Goal: Information Seeking & Learning: Learn about a topic

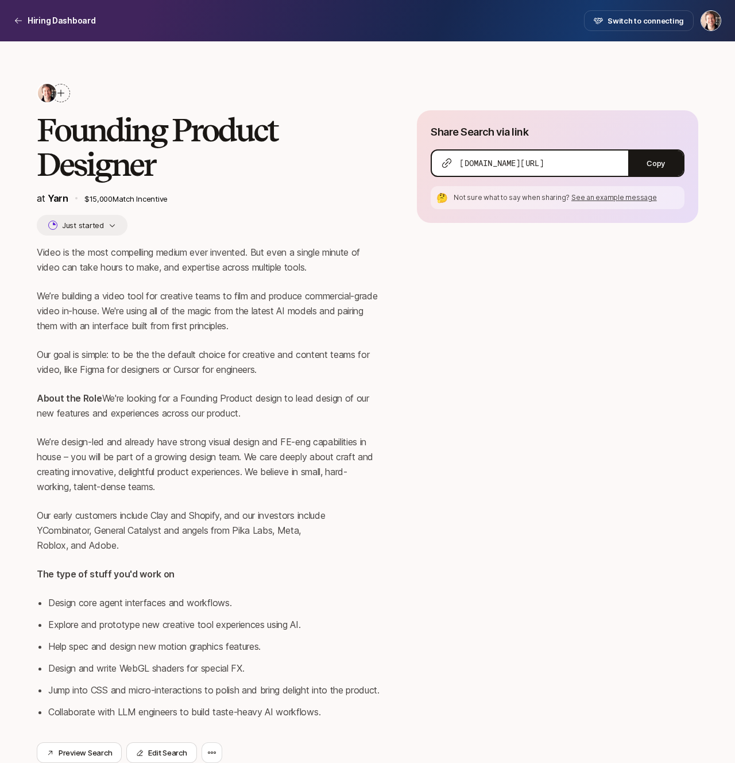
click at [275, 292] on p "We’re building a video tool for creative teams to film and produce commercial-g…" at bounding box center [208, 310] width 343 height 45
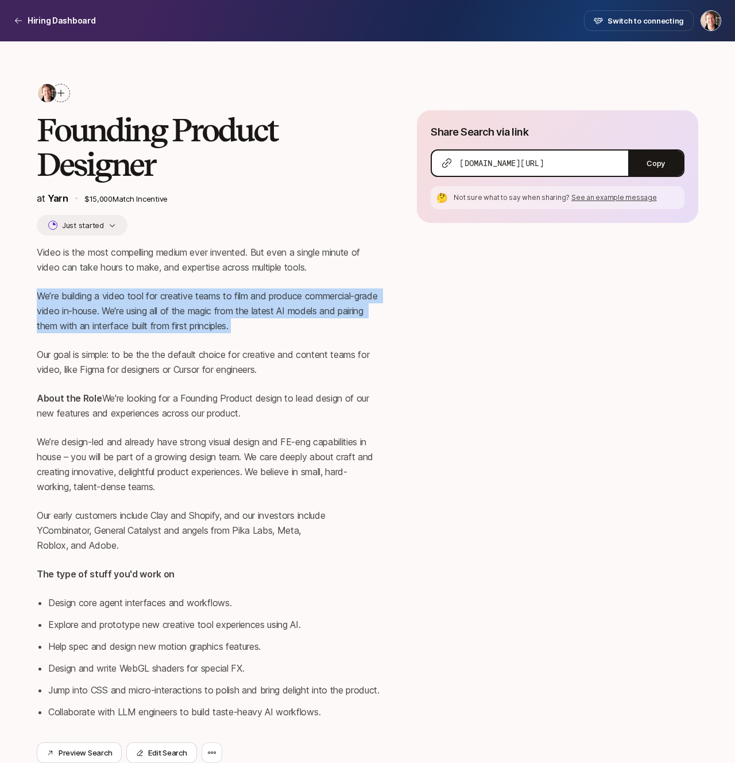
click at [270, 334] on div "Video is the most compelling medium ever invented. But even a single minute of …" at bounding box center [208, 482] width 343 height 474
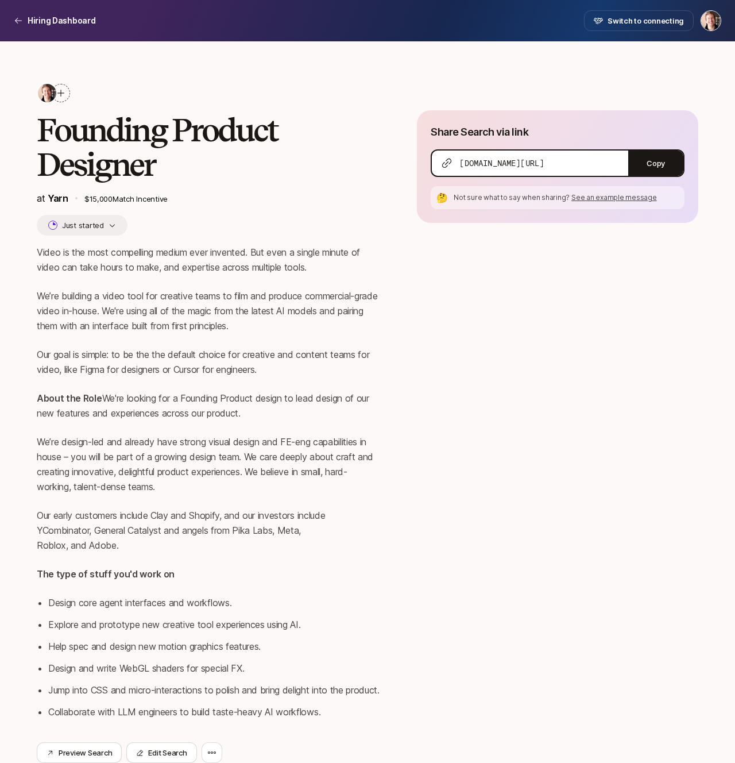
click at [118, 315] on p "We’re building a video tool for creative teams to film and produce commercial-g…" at bounding box center [208, 310] width 343 height 45
click at [164, 303] on p "We’re building a video tool for creative teams to film and produce commercial-g…" at bounding box center [208, 310] width 343 height 45
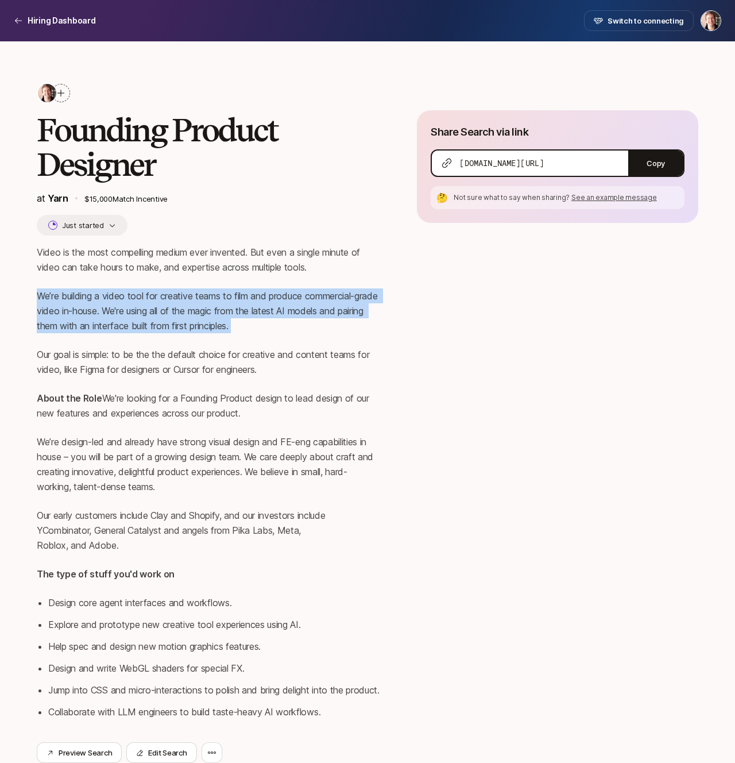
click at [179, 315] on p "We’re building a video tool for creative teams to film and produce commercial-g…" at bounding box center [208, 310] width 343 height 45
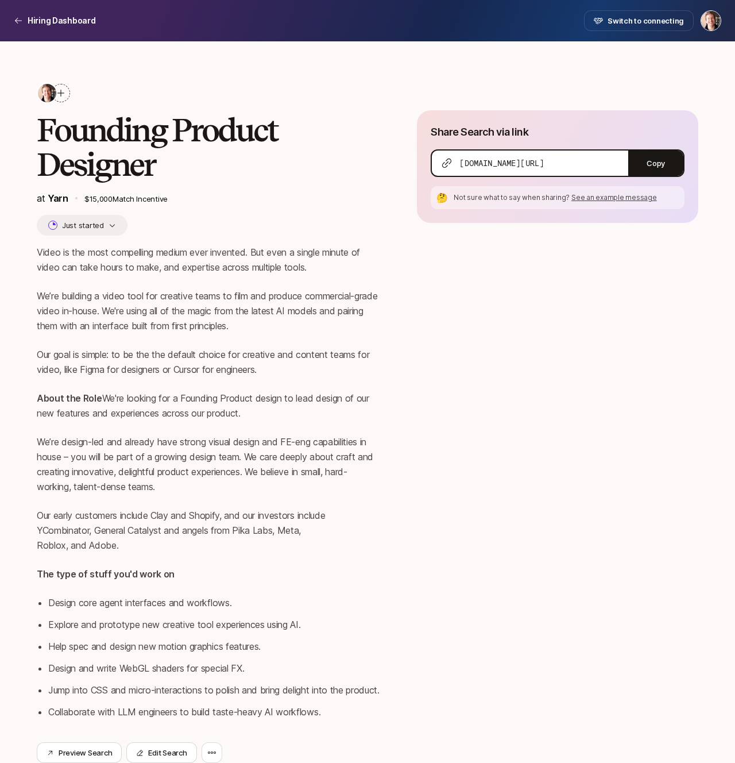
click at [179, 315] on p "We’re building a video tool for creative teams to film and produce commercial-g…" at bounding box center [208, 310] width 343 height 45
click at [102, 305] on p "We’re building a video tool for creative teams to film and produce commercial-g…" at bounding box center [208, 310] width 343 height 45
click at [156, 311] on p "We’re building a video tool for creative teams to film and produce commercial-g…" at bounding box center [208, 310] width 343 height 45
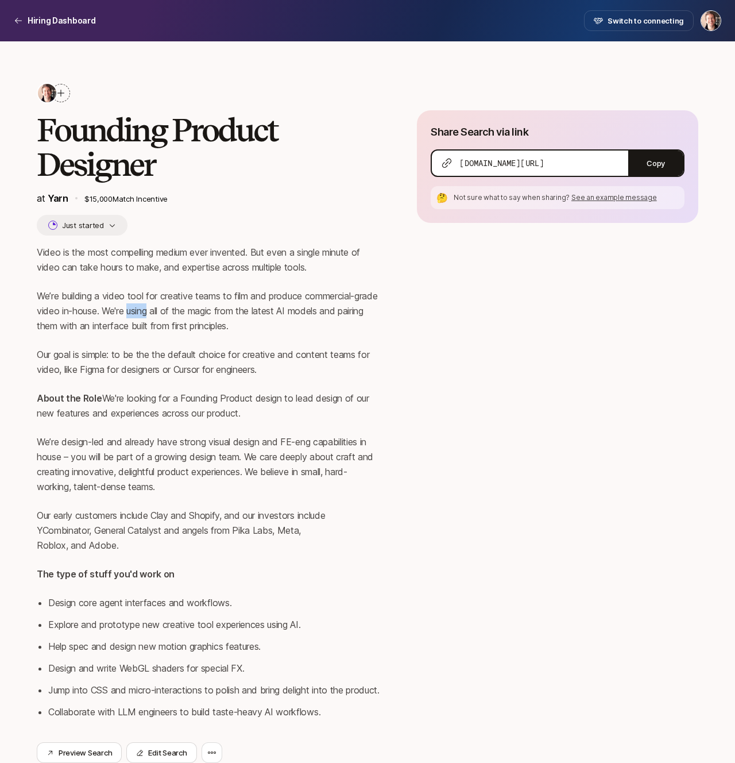
click at [233, 314] on p "We’re building a video tool for creative teams to film and produce commercial-g…" at bounding box center [208, 310] width 343 height 45
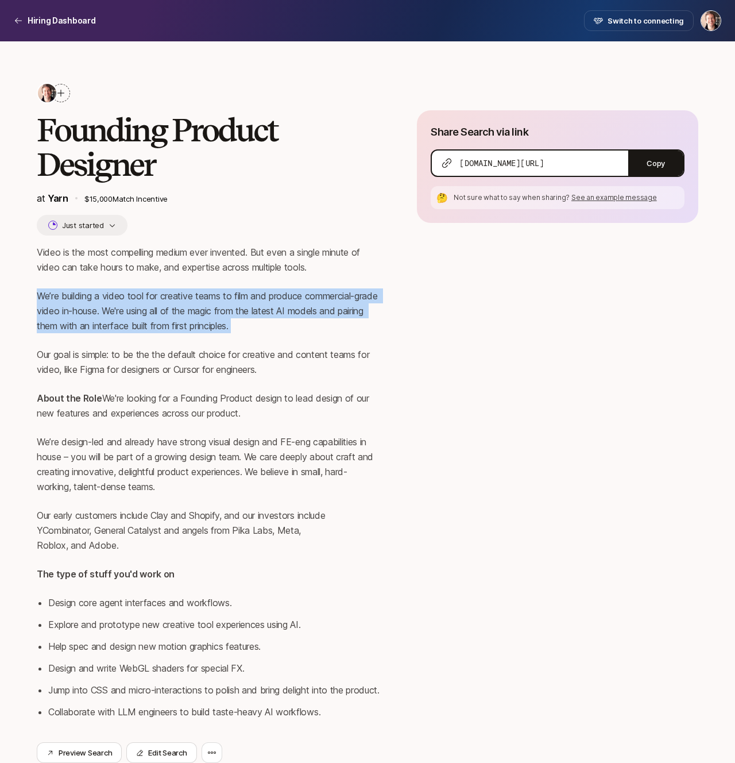
click at [75, 349] on p "Our goal is simple: to be the the default choice for creative and content teams…" at bounding box center [208, 362] width 343 height 30
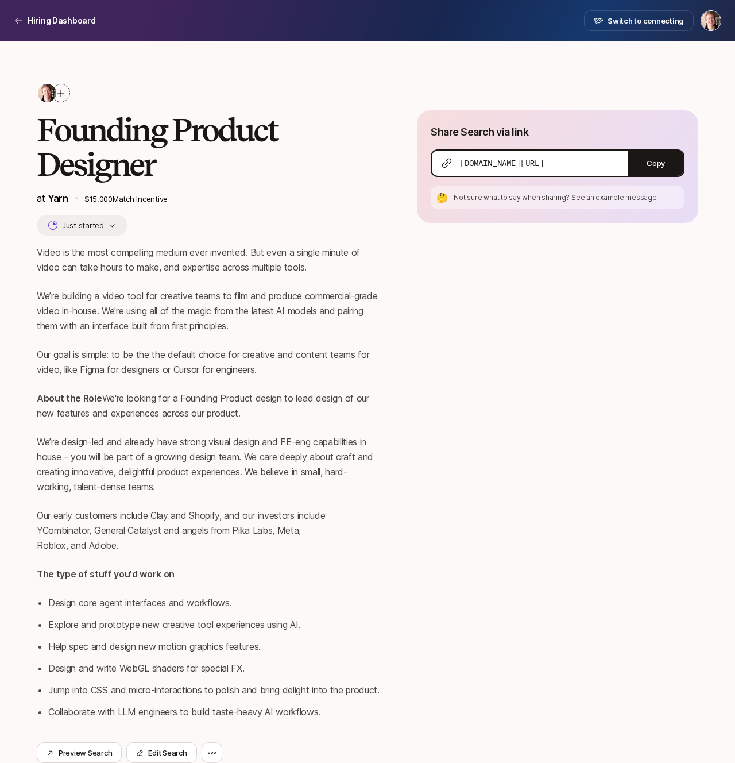
click at [75, 349] on p "Our goal is simple: to be the the default choice for creative and content teams…" at bounding box center [208, 362] width 343 height 30
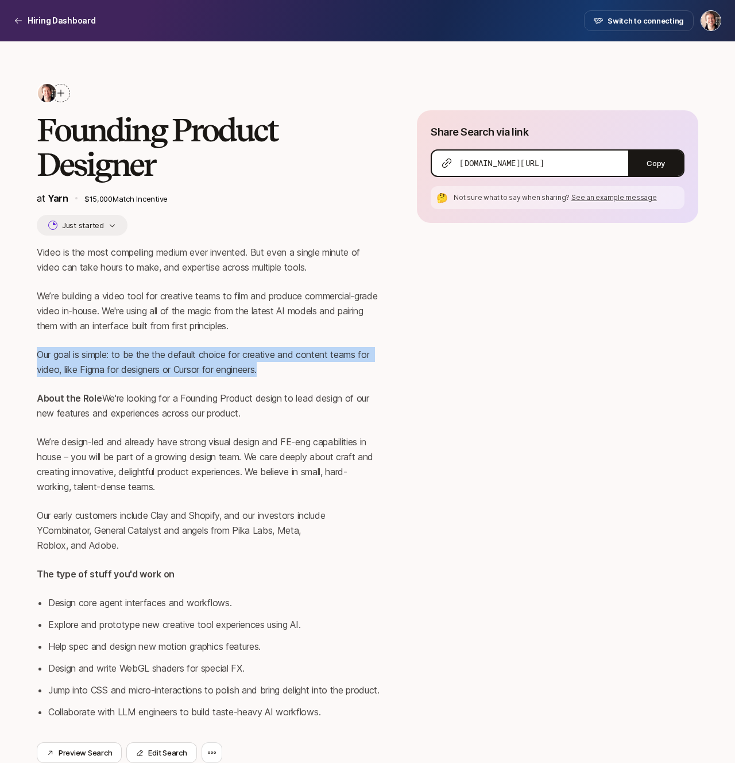
click at [110, 329] on p "We’re building a video tool for creative teams to film and produce commercial-g…" at bounding box center [208, 310] width 343 height 45
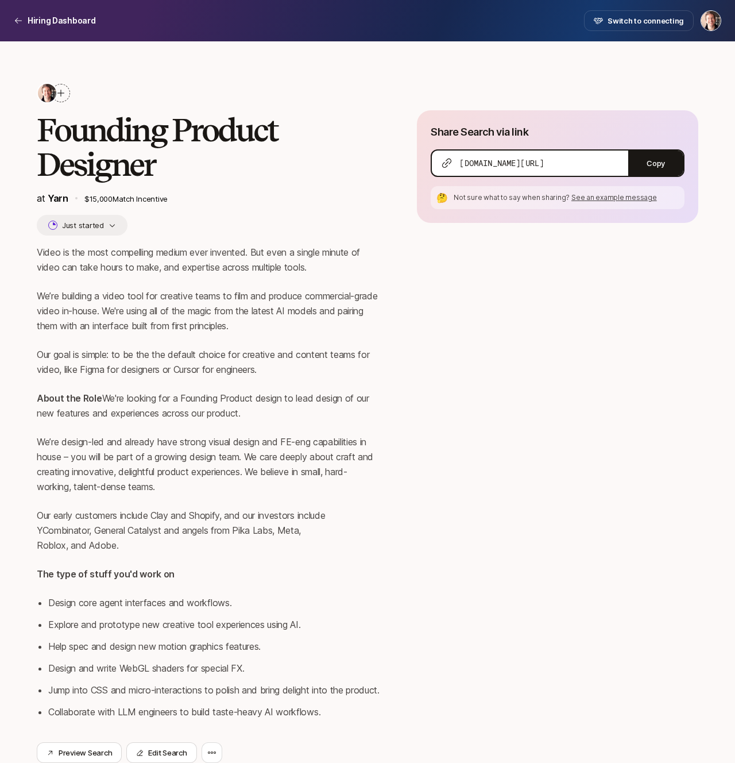
click at [110, 329] on p "We’re building a video tool for creative teams to film and produce commercial-g…" at bounding box center [208, 310] width 343 height 45
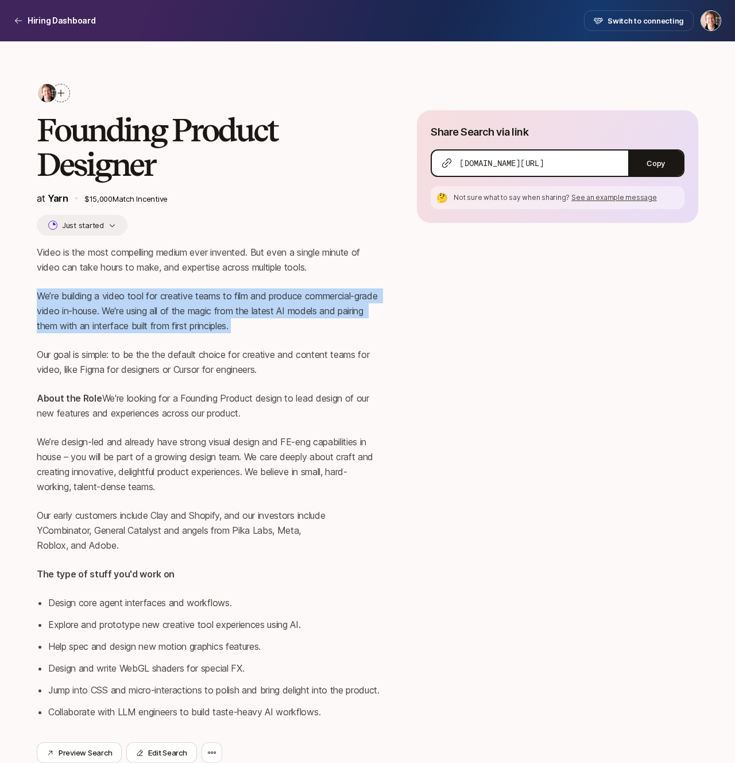
click at [100, 355] on p "Our goal is simple: to be the the default choice for creative and content teams…" at bounding box center [208, 362] width 343 height 30
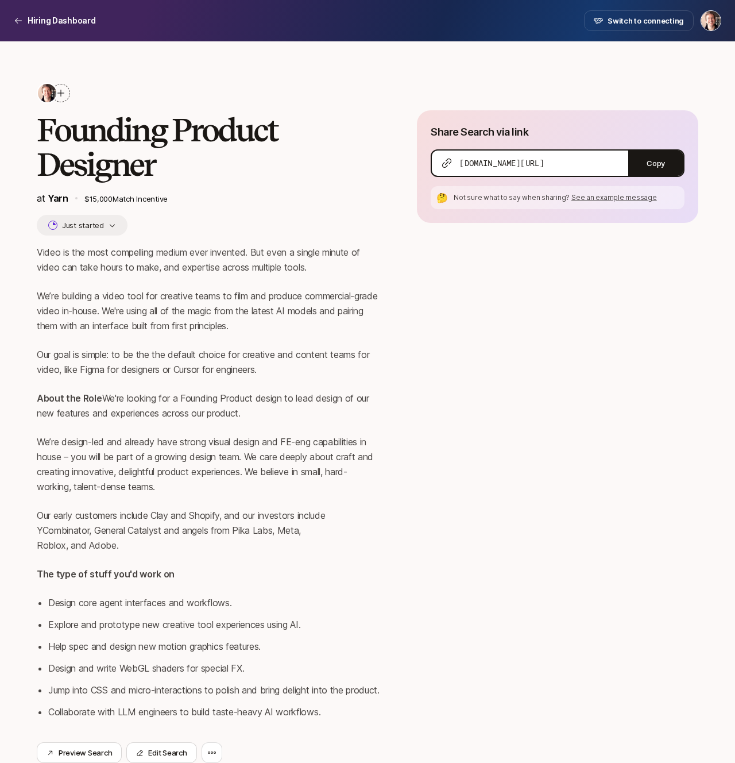
click at [100, 355] on p "Our goal is simple: to be the the default choice for creative and content teams…" at bounding box center [208, 362] width 343 height 30
click at [213, 354] on p "Our goal is simple: to be the the default choice for creative and content teams…" at bounding box center [208, 362] width 343 height 30
click at [301, 365] on p "Our goal is simple: to be the the default choice for creative and content teams…" at bounding box center [208, 362] width 343 height 30
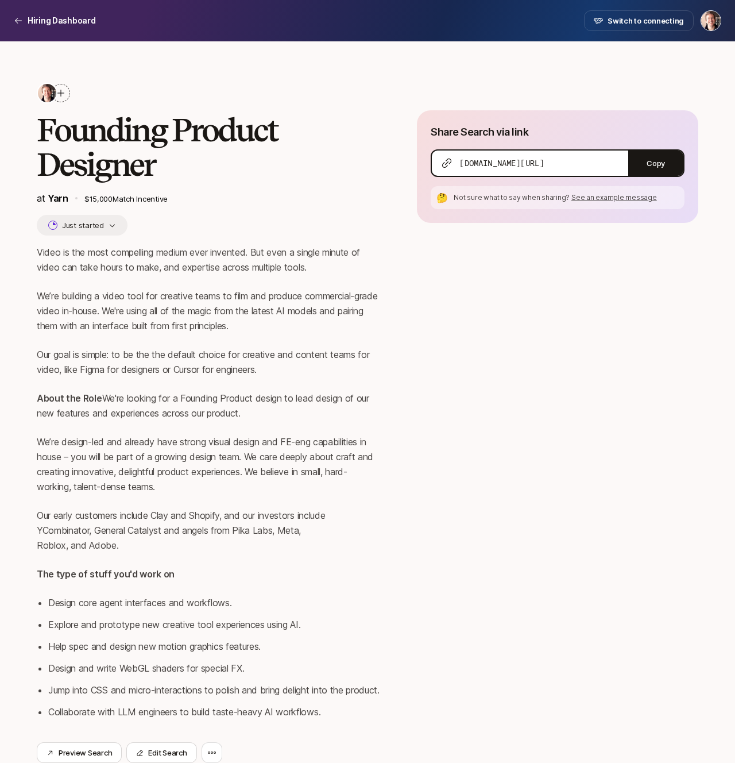
click at [301, 365] on p "Our goal is simple: to be the the default choice for creative and content teams…" at bounding box center [208, 362] width 343 height 30
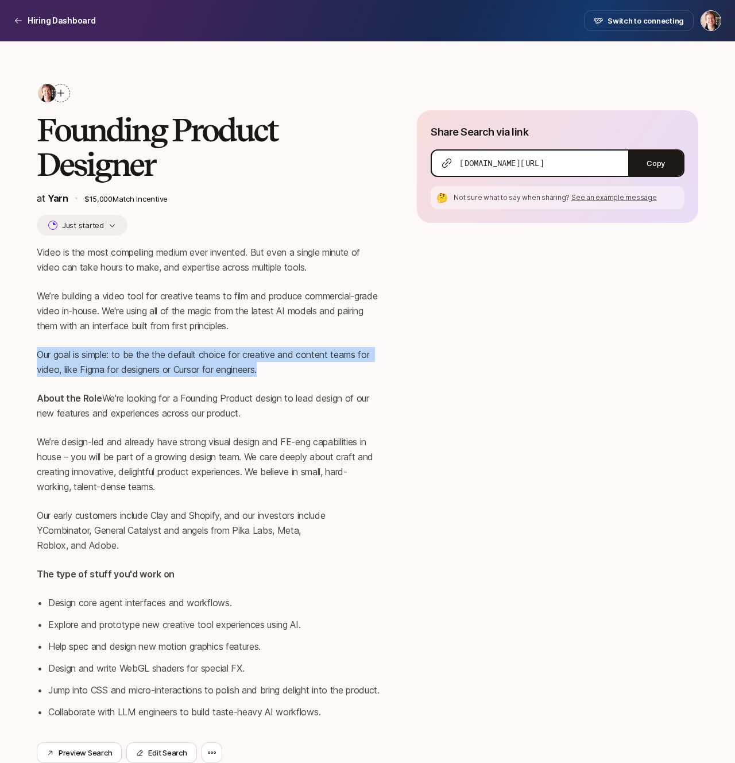
click at [33, 371] on div "Founding Product Designer at Yarn $15,000 Match Incentive Just started Video is…" at bounding box center [367, 596] width 735 height 1110
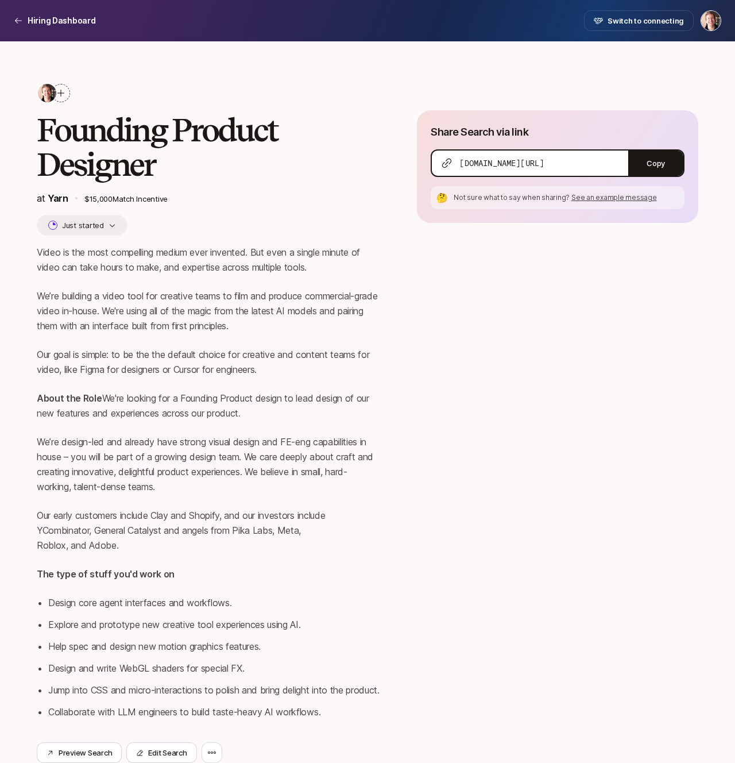
click at [114, 367] on p "Our goal is simple: to be the the default choice for creative and content teams…" at bounding box center [208, 362] width 343 height 30
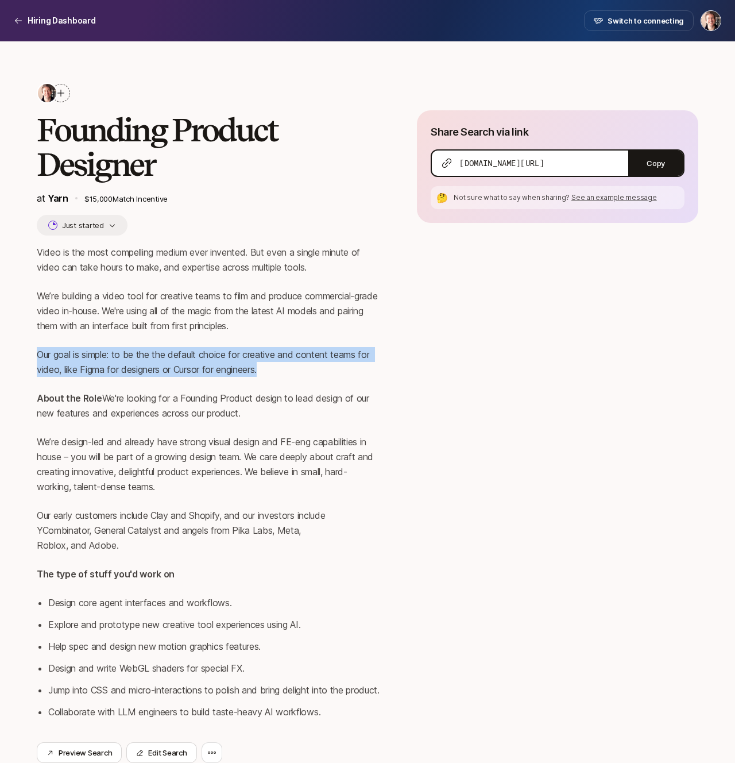
click at [120, 407] on p "About the Role We're looking for a Founding Product design to lead design of ou…" at bounding box center [208, 405] width 343 height 30
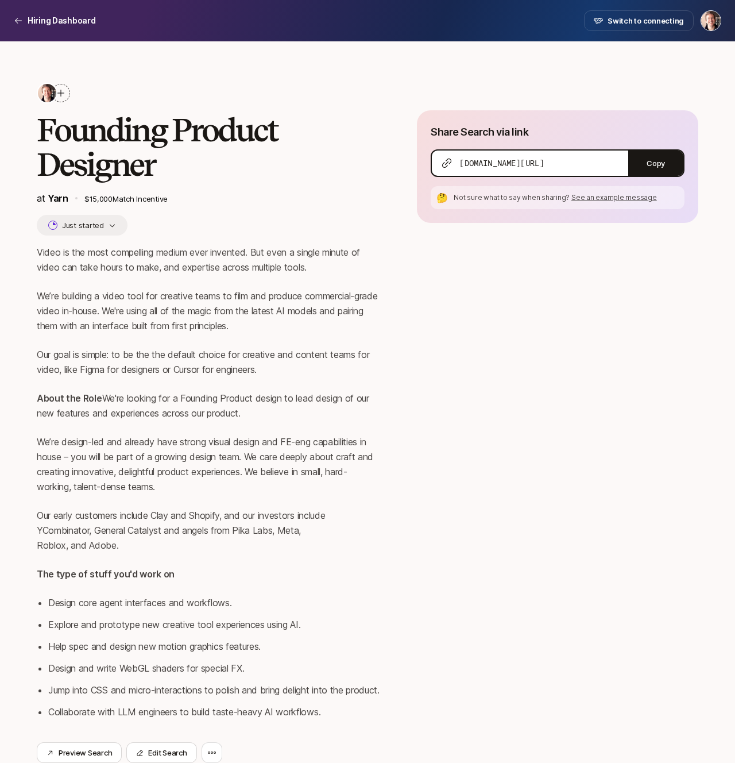
click at [120, 407] on p "About the Role We're looking for a Founding Product design to lead design of ou…" at bounding box center [208, 405] width 343 height 30
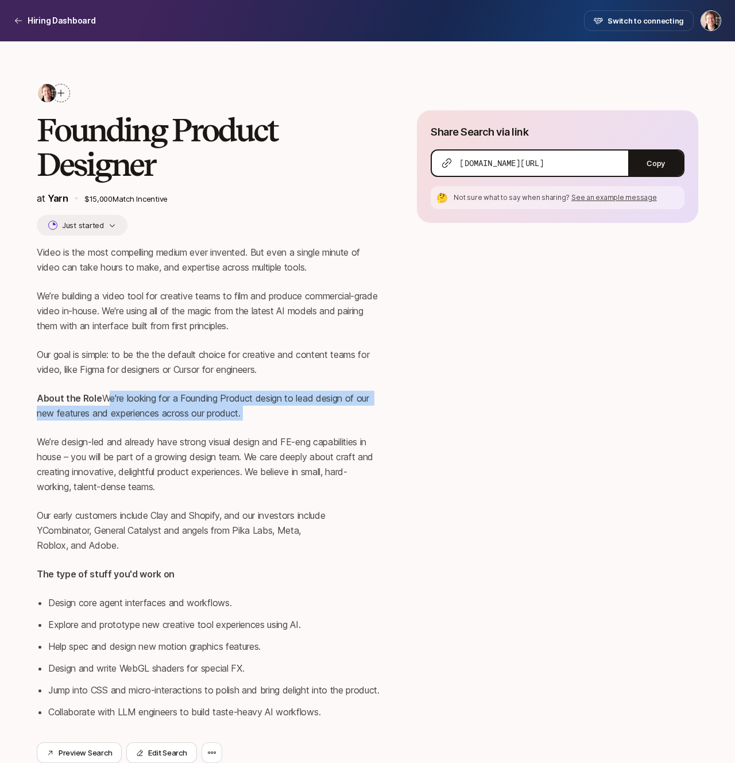
click at [180, 417] on p "About the Role We're looking for a Founding Product design to lead design of ou…" at bounding box center [208, 405] width 343 height 30
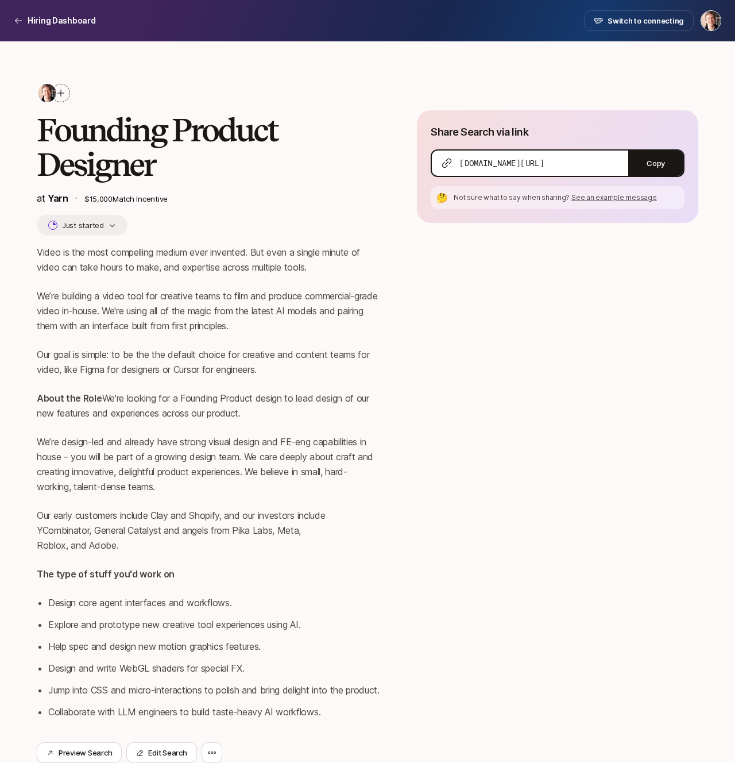
click at [209, 420] on p "About the Role We're looking for a Founding Product design to lead design of ou…" at bounding box center [208, 405] width 343 height 30
click at [72, 25] on p "Hiring Dashboard" at bounding box center [62, 21] width 68 height 14
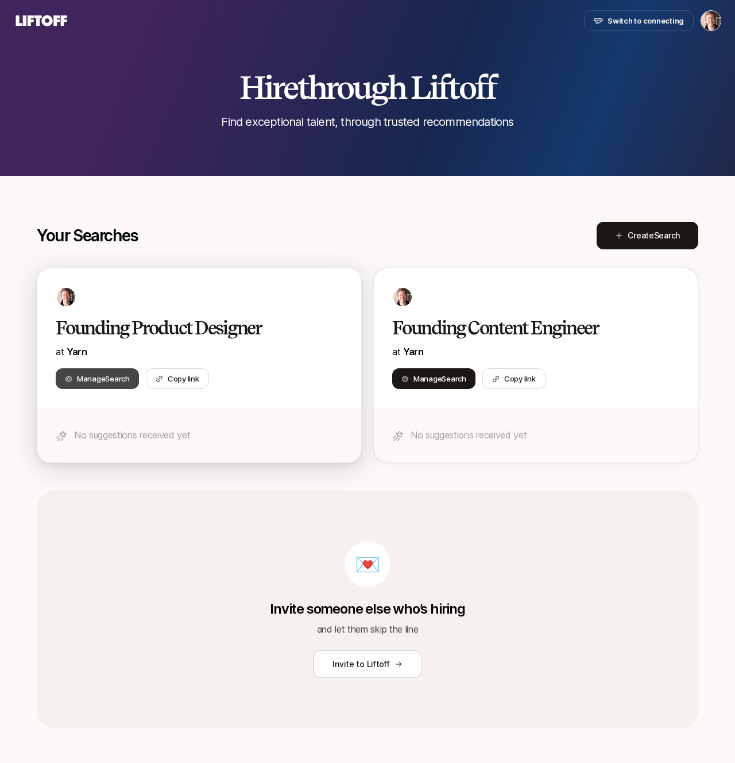
click at [103, 377] on span "Manage Search" at bounding box center [103, 378] width 53 height 11
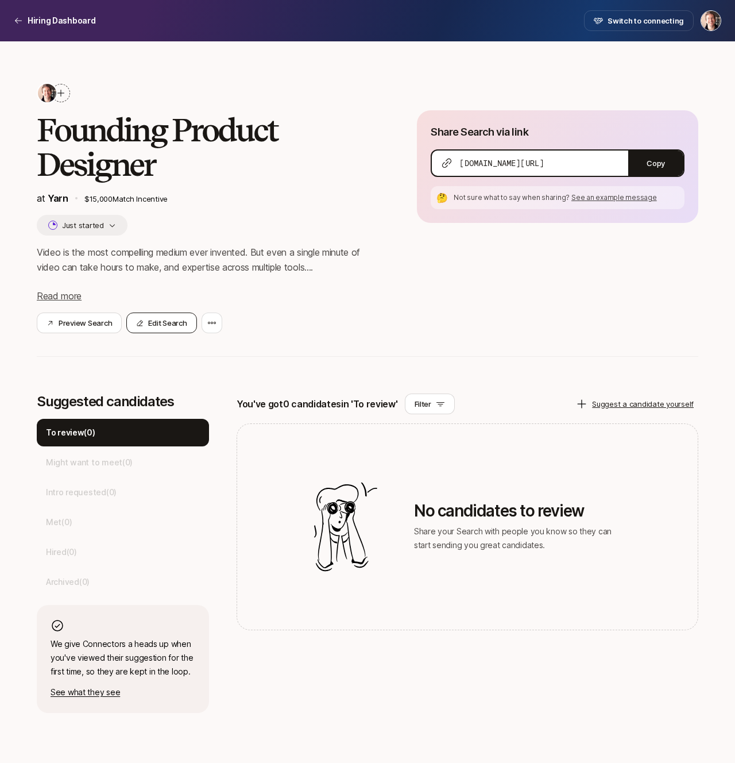
click at [171, 316] on button "Edit Search" at bounding box center [161, 322] width 70 height 21
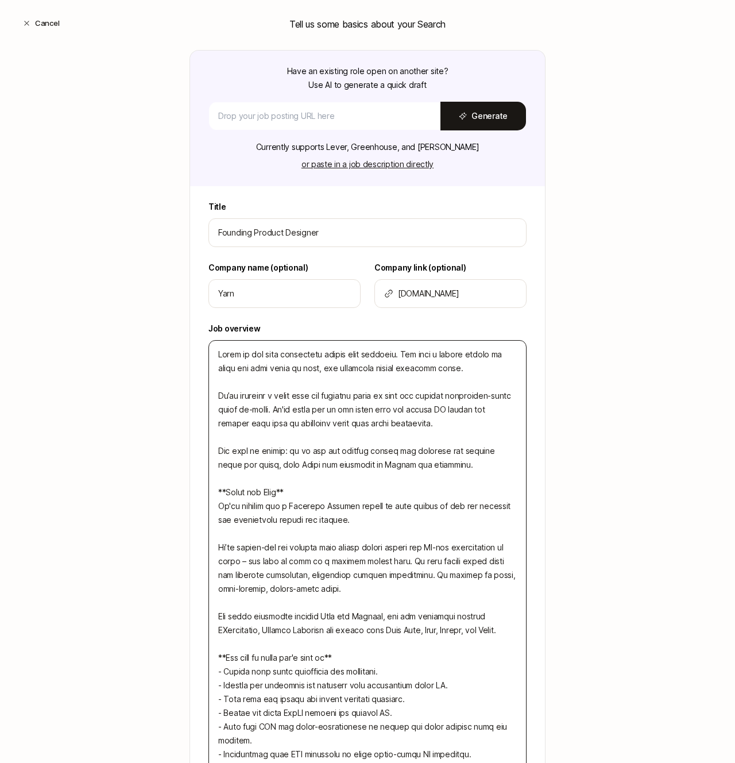
scroll to position [167, 0]
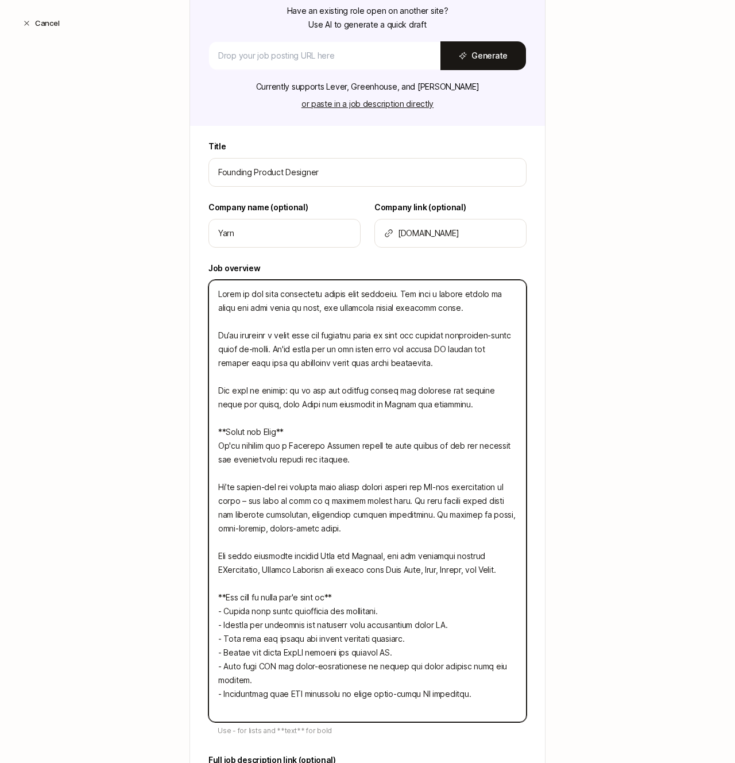
click at [358, 447] on textarea at bounding box center [367, 501] width 318 height 442
type textarea "x"
type textarea "Video is the most compelling medium ever invented. But even a single minute of …"
type textarea "x"
type textarea "Video is the most compelling medium ever invented. But even a single minute of …"
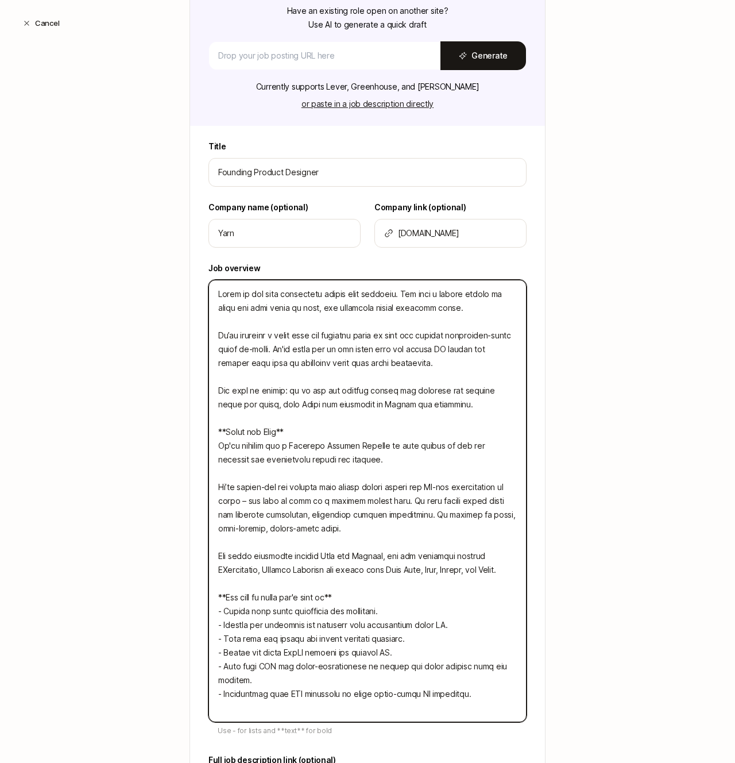
type textarea "x"
type textarea "Video is the most compelling medium ever invented. But even a single minute of …"
click at [455, 447] on textarea at bounding box center [367, 501] width 318 height 442
type textarea "x"
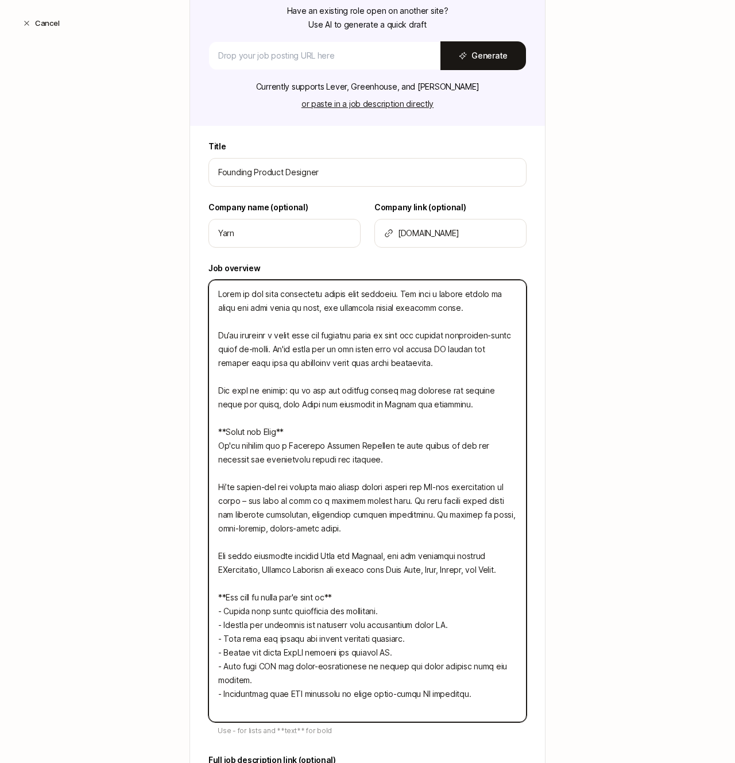
type textarea "Video is the most compelling medium ever invented. But even a single minute of …"
click at [429, 444] on textarea at bounding box center [367, 501] width 318 height 442
type textarea "x"
type textarea "Video is the most compelling medium ever invented. But even a single minute of …"
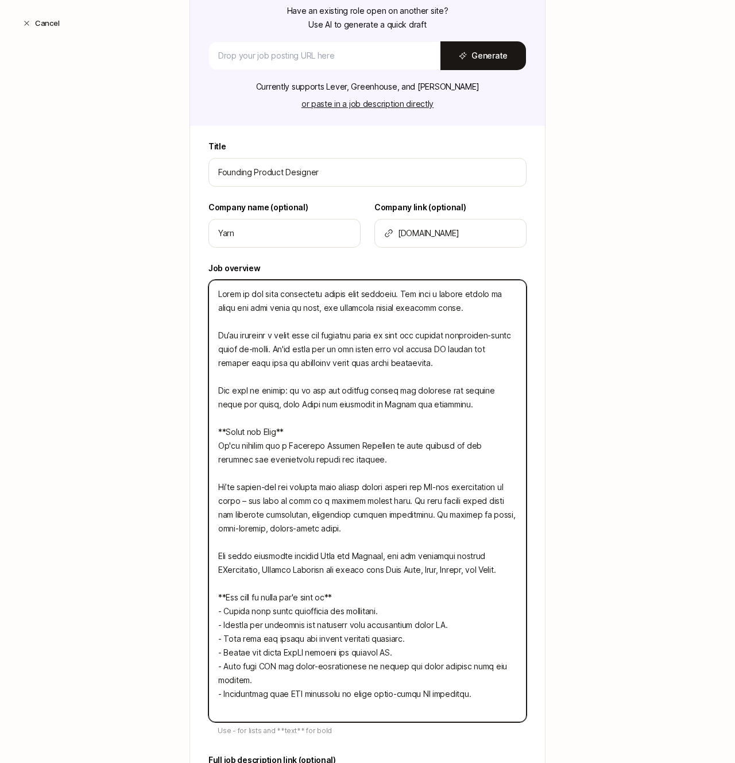
type textarea "x"
type textarea "Video is the most compelling medium ever invented. But even a single minute of …"
type textarea "x"
type textarea "Video is the most compelling medium ever invented. But even a single minute of …"
type textarea "x"
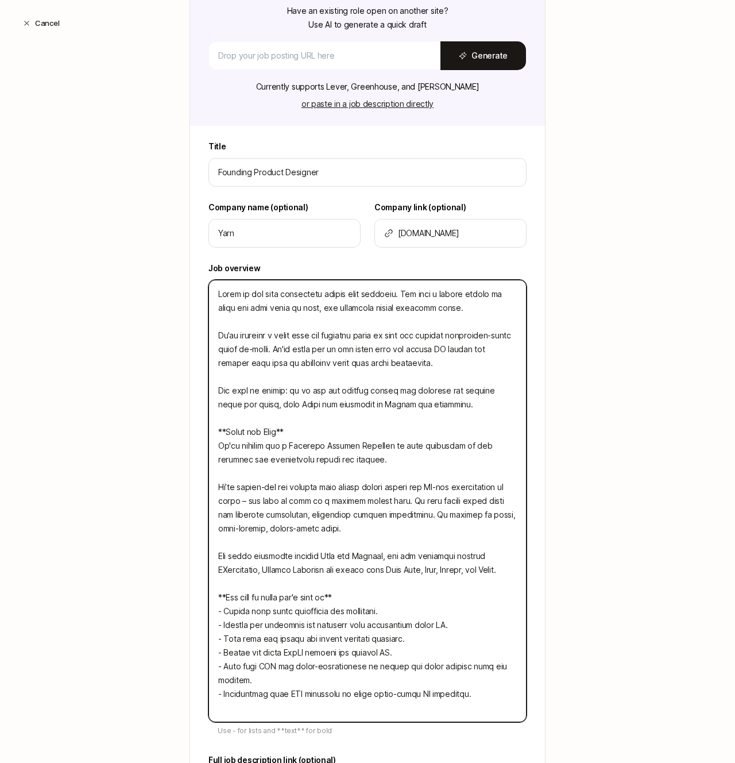
type textarea "Video is the most compelling medium ever invented. But even a single minute of …"
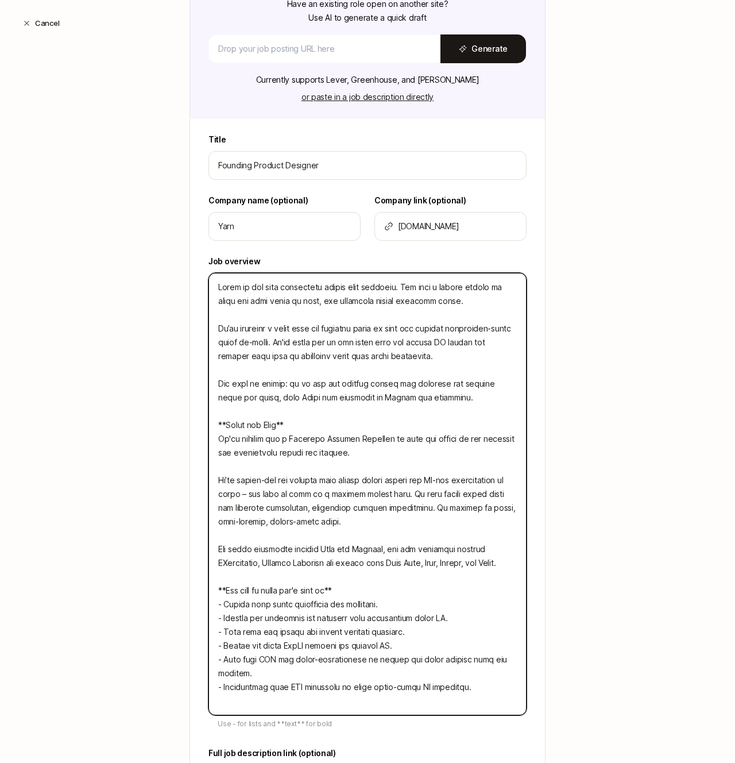
click at [327, 490] on textarea at bounding box center [367, 494] width 318 height 442
click at [471, 482] on textarea at bounding box center [367, 494] width 318 height 442
click at [336, 483] on textarea at bounding box center [367, 494] width 318 height 442
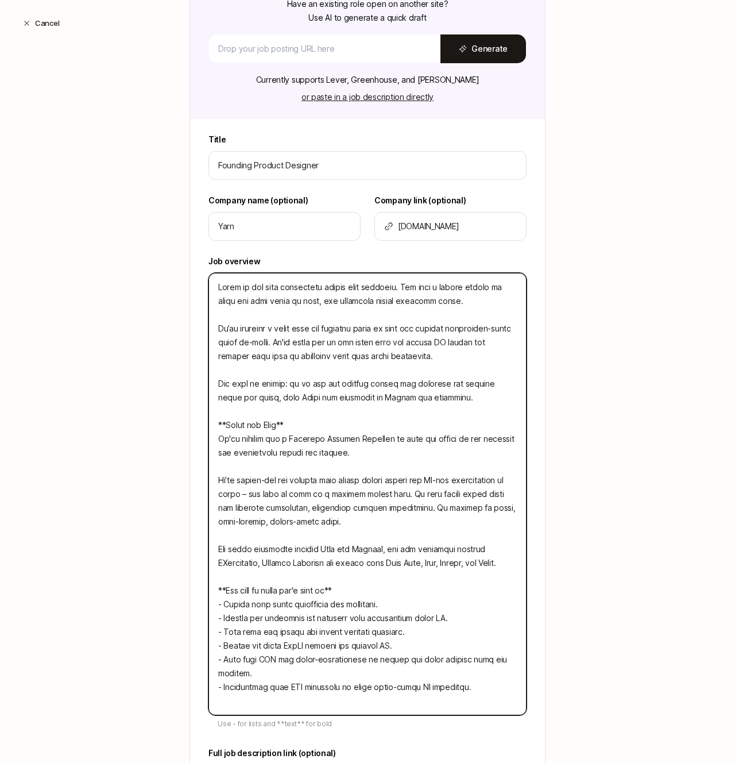
click at [336, 483] on textarea at bounding box center [367, 494] width 318 height 442
click at [413, 480] on textarea at bounding box center [367, 494] width 318 height 442
click at [446, 483] on textarea at bounding box center [367, 494] width 318 height 442
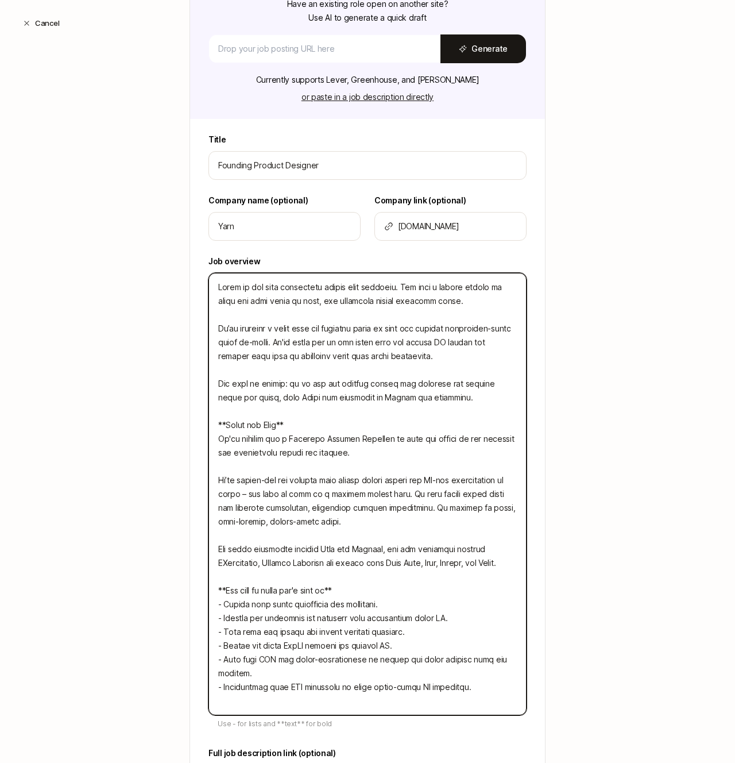
click at [463, 483] on textarea at bounding box center [367, 494] width 318 height 442
click at [270, 504] on textarea at bounding box center [367, 494] width 318 height 442
click at [370, 482] on textarea at bounding box center [367, 494] width 318 height 442
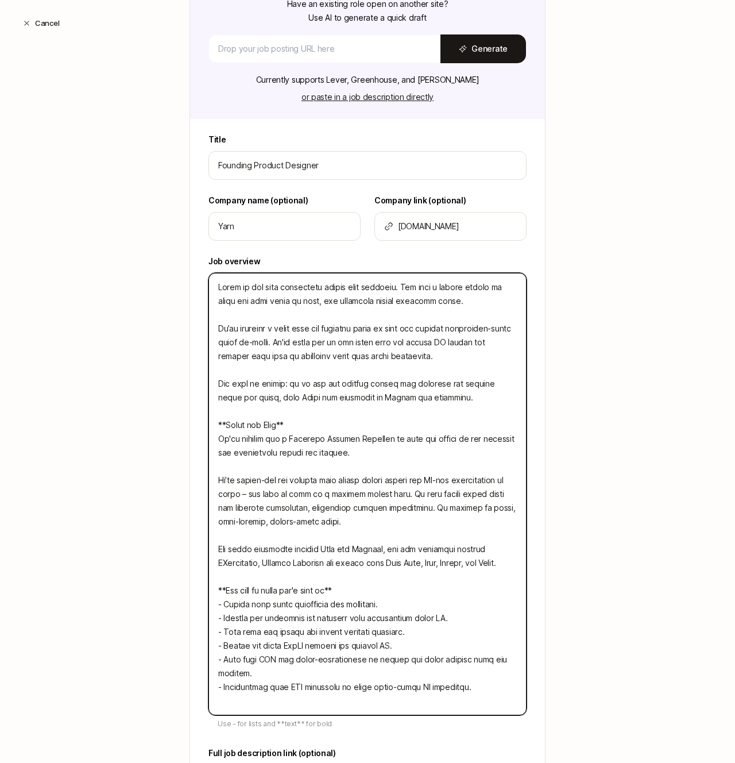
click at [370, 482] on textarea at bounding box center [367, 494] width 318 height 442
click at [412, 495] on textarea at bounding box center [367, 494] width 318 height 442
click at [262, 504] on textarea at bounding box center [367, 494] width 318 height 442
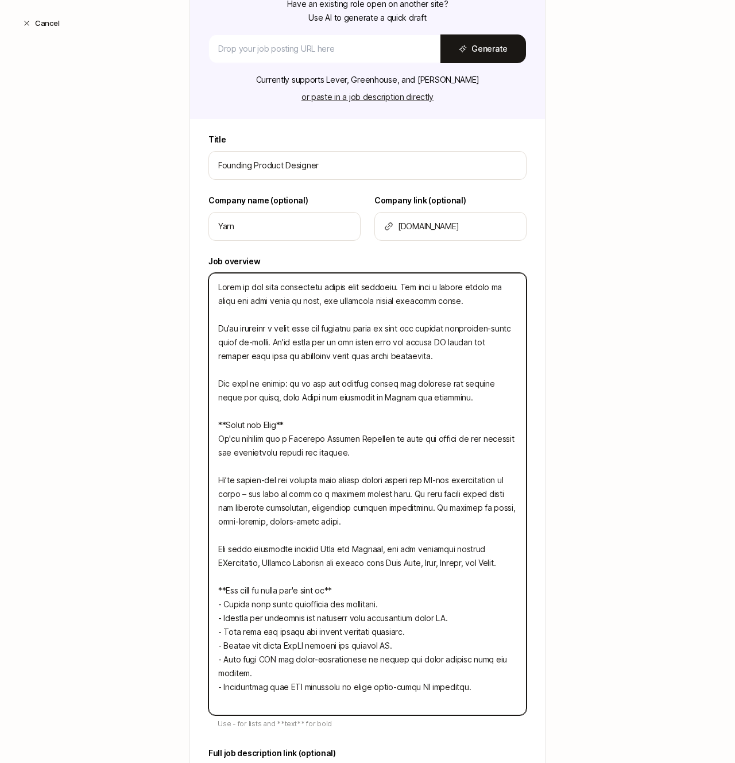
click at [262, 504] on textarea at bounding box center [367, 494] width 318 height 442
click at [275, 561] on textarea at bounding box center [367, 494] width 318 height 442
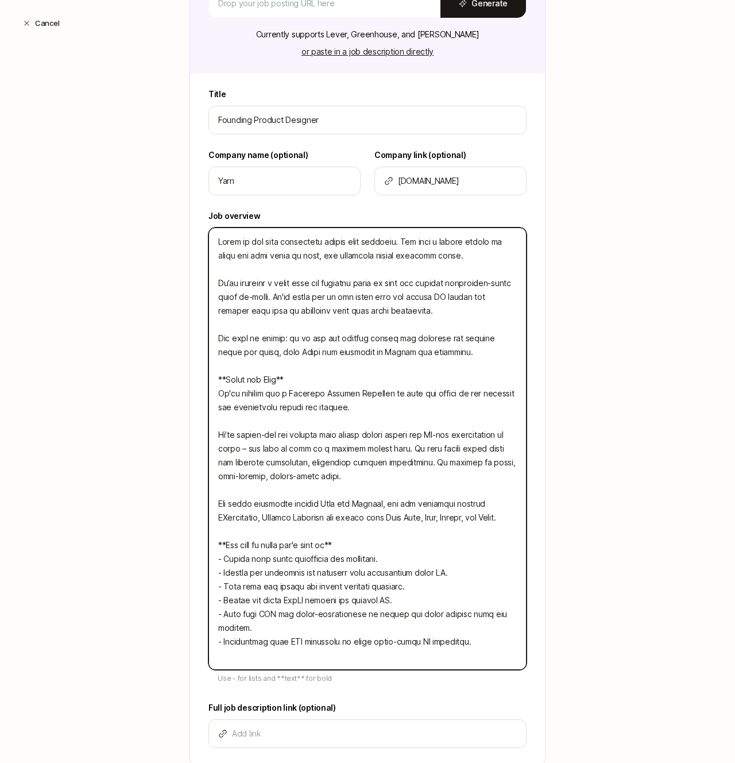
scroll to position [223, 0]
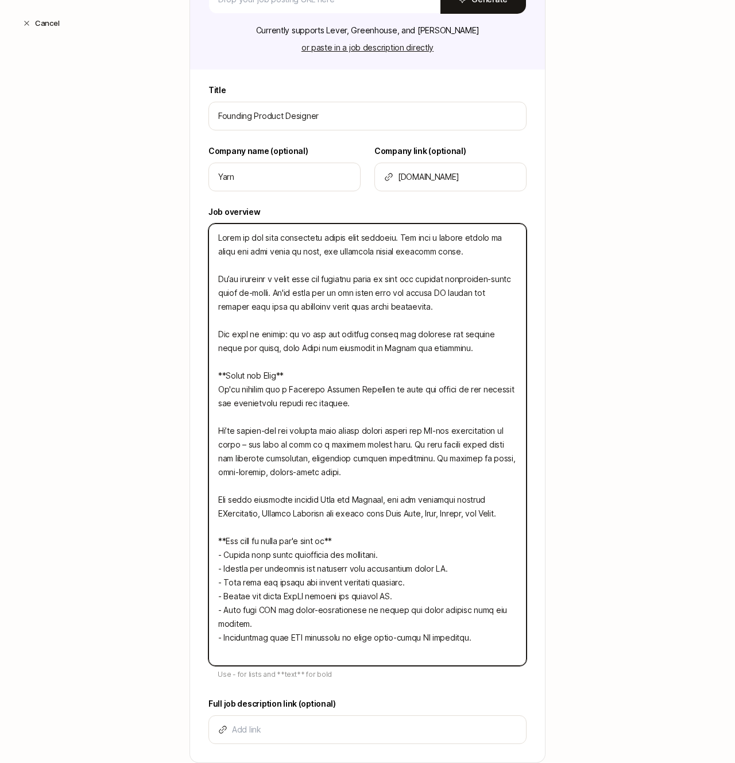
click at [276, 570] on textarea at bounding box center [367, 444] width 318 height 442
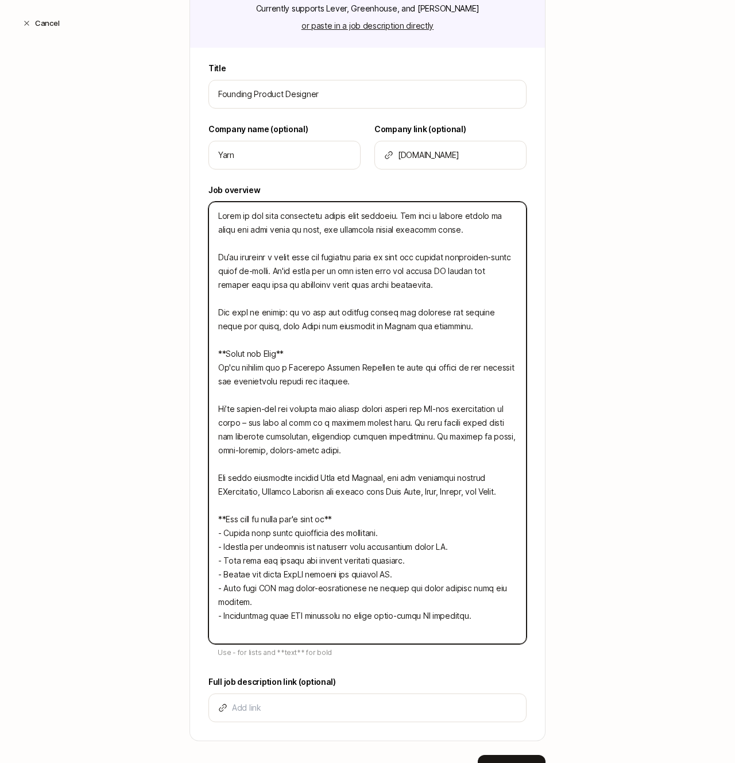
scroll to position [247, 0]
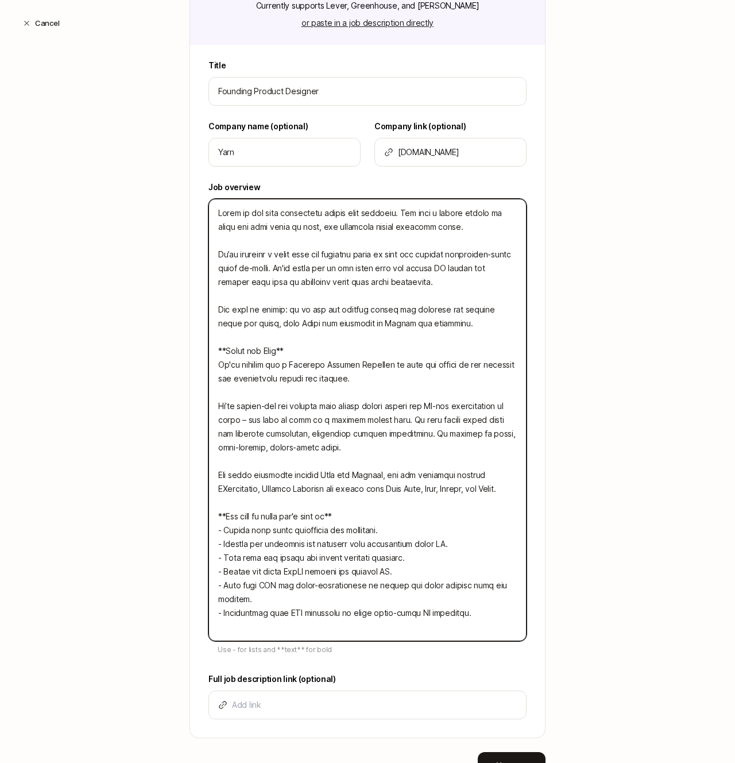
click at [274, 559] on textarea at bounding box center [367, 420] width 318 height 442
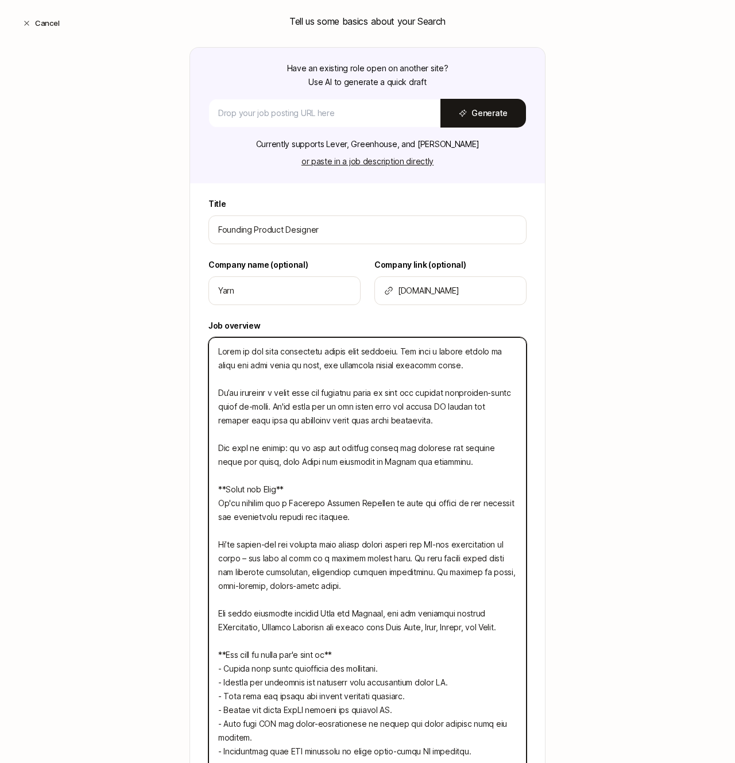
scroll to position [301, 0]
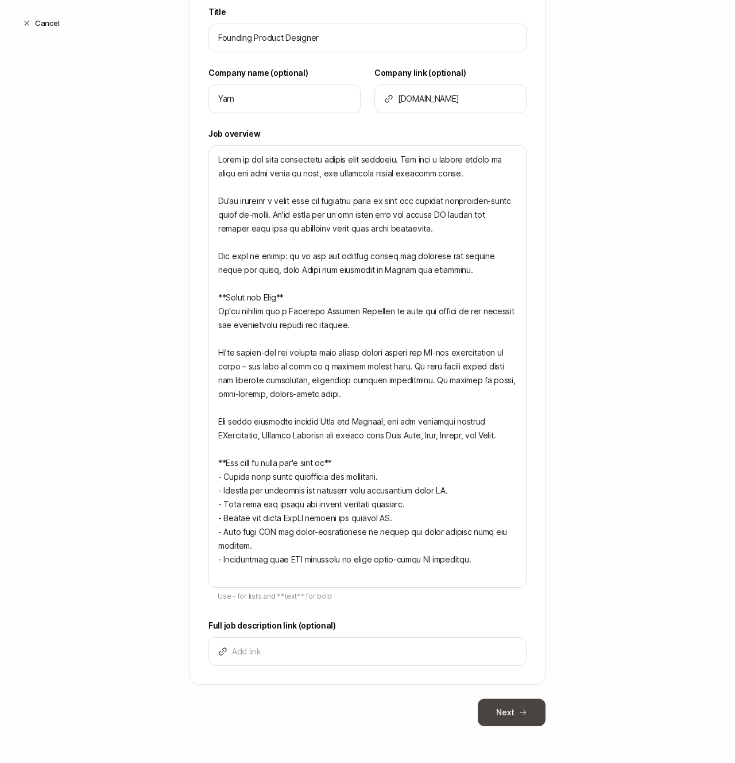
click at [512, 698] on button "Next" at bounding box center [512, 712] width 68 height 28
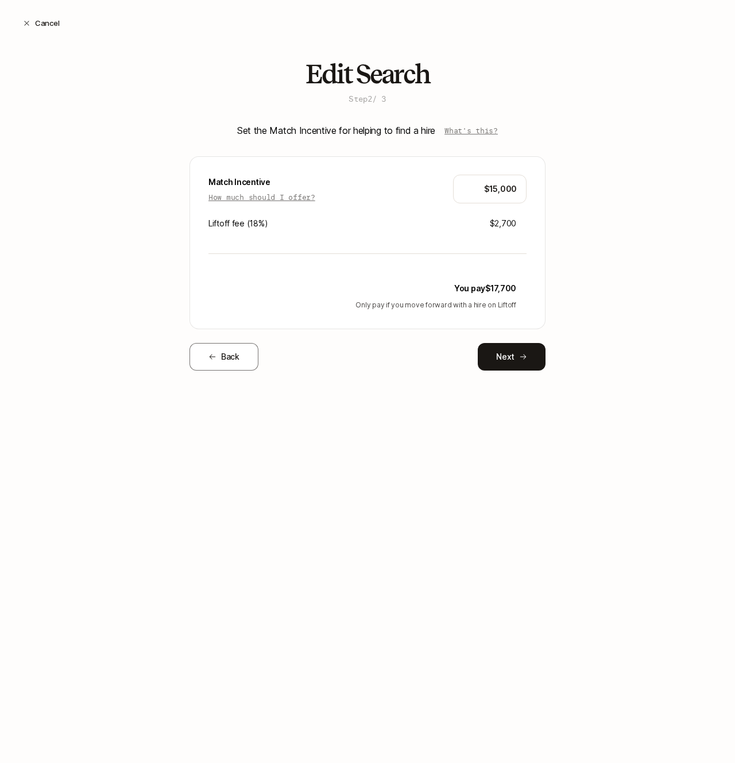
scroll to position [0, 0]
click at [525, 359] on icon at bounding box center [523, 357] width 8 height 8
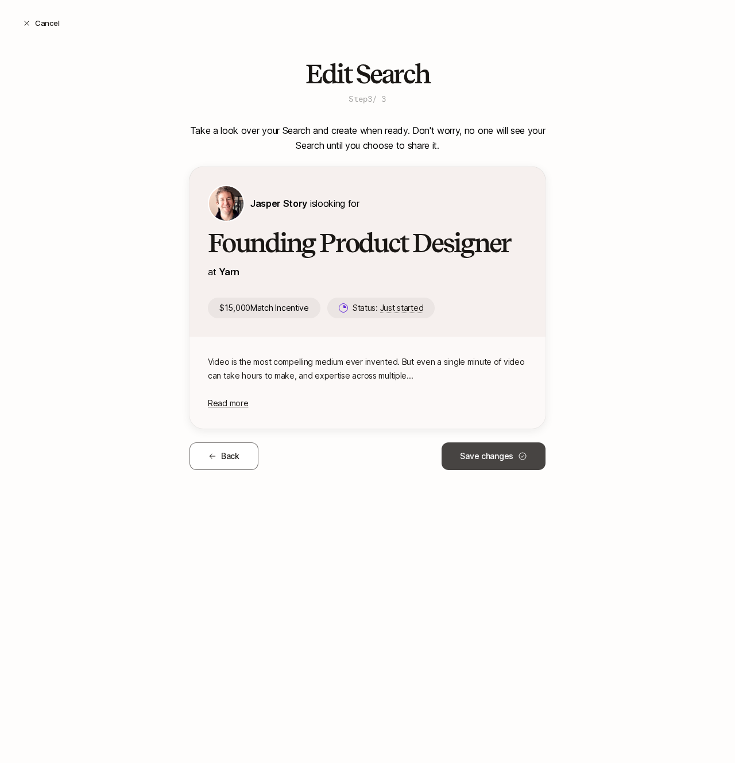
click at [475, 444] on button "Save changes" at bounding box center [494, 456] width 104 height 28
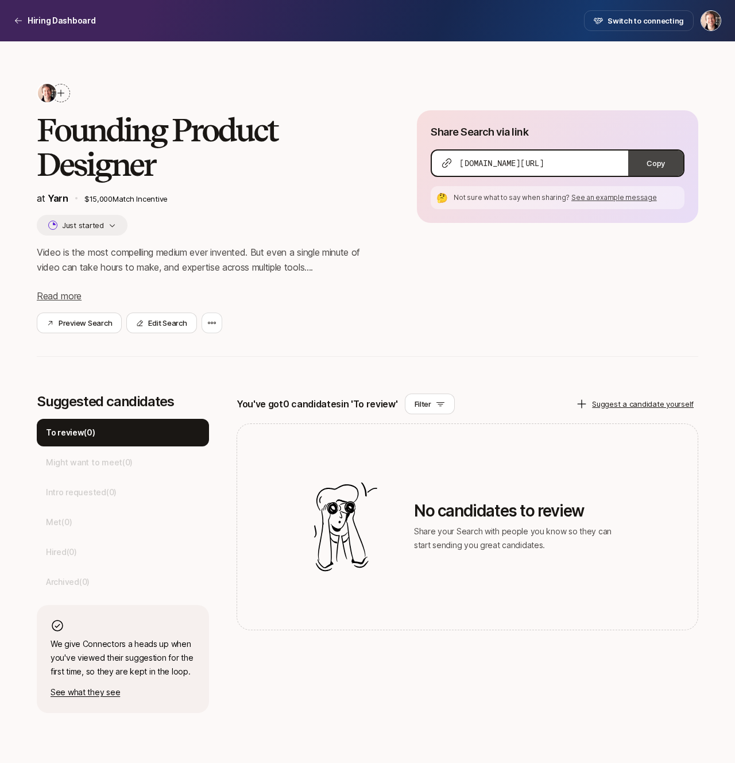
click at [650, 168] on button "Copy" at bounding box center [655, 162] width 55 height 25
click at [67, 297] on span "Read more" at bounding box center [59, 295] width 45 height 11
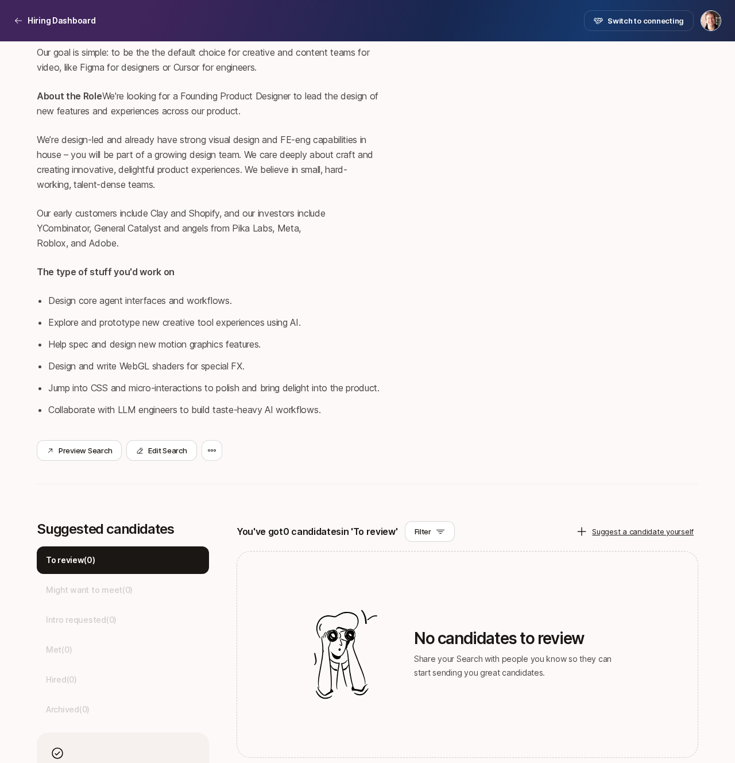
scroll to position [300, 0]
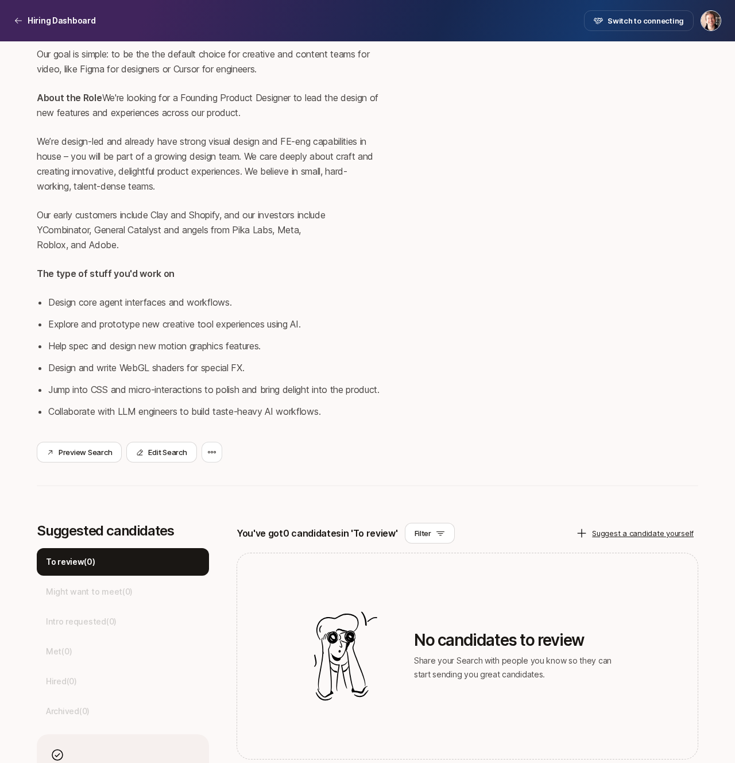
click at [105, 375] on li "Design and write WebGL shaders for special FX." at bounding box center [214, 367] width 332 height 15
click at [122, 397] on li "Jump into CSS and micro-interactions to polish and bring delight into the produ…" at bounding box center [214, 389] width 332 height 15
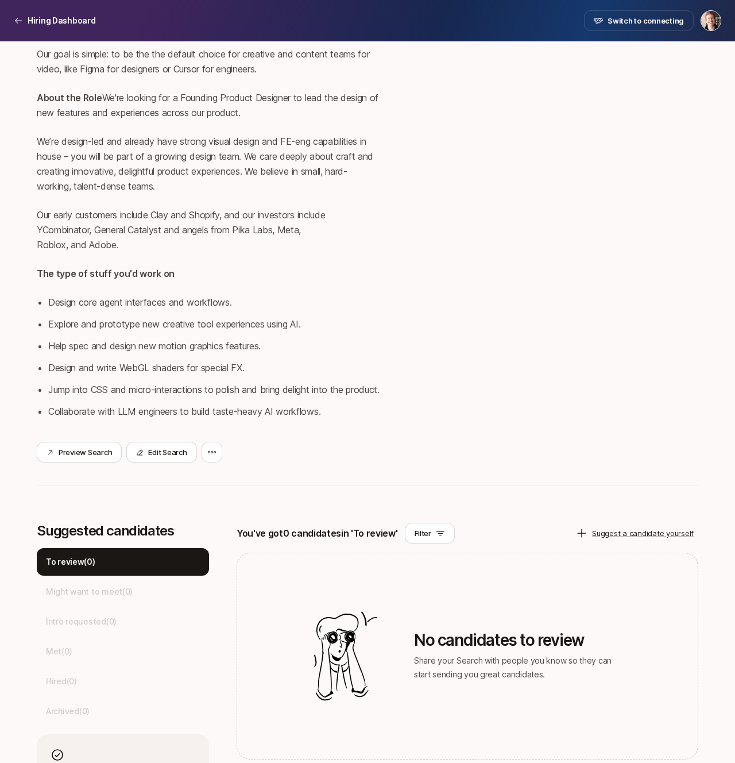
click at [122, 397] on li "Jump into CSS and micro-interactions to polish and bring delight into the produ…" at bounding box center [214, 389] width 332 height 15
click at [135, 331] on li "Explore and prototype new creative tool experiences using AI." at bounding box center [214, 323] width 332 height 15
click at [135, 309] on li "Design core agent interfaces and workflows." at bounding box center [214, 302] width 332 height 15
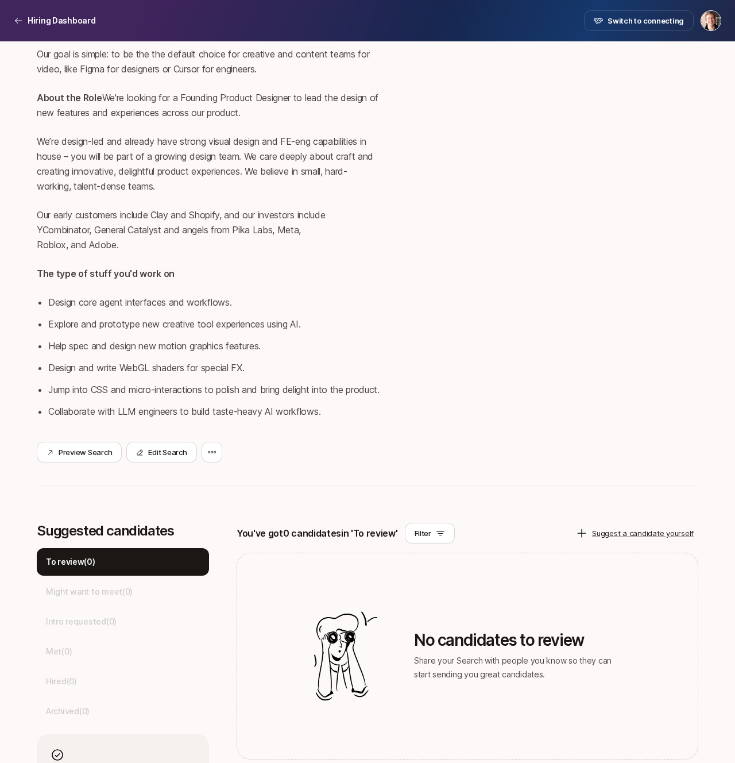
click at [135, 309] on li "Design core agent interfaces and workflows." at bounding box center [214, 302] width 332 height 15
click at [149, 350] on ul "Design core agent interfaces and workflows. Explore and prototype new creative …" at bounding box center [214, 357] width 332 height 124
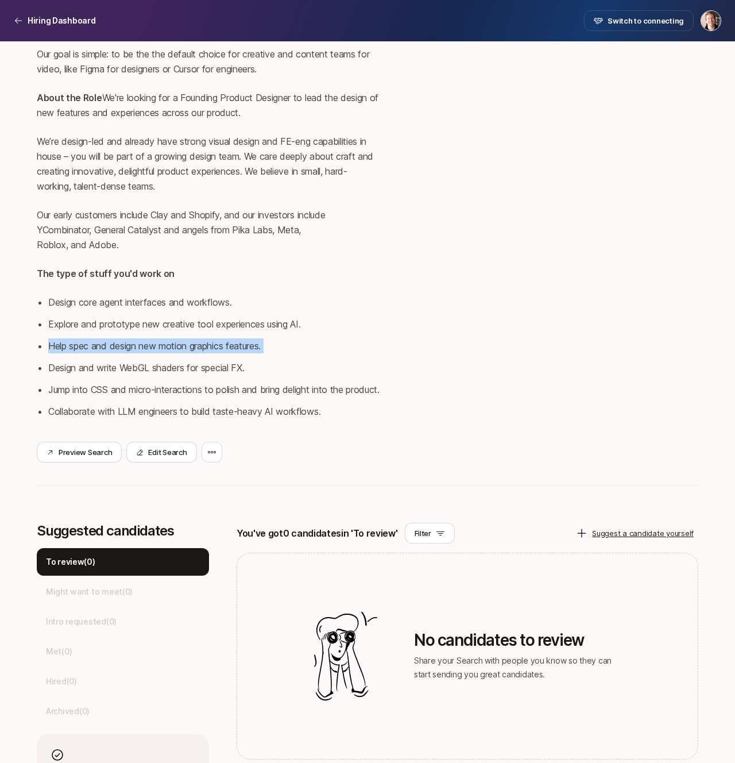
scroll to position [296, 0]
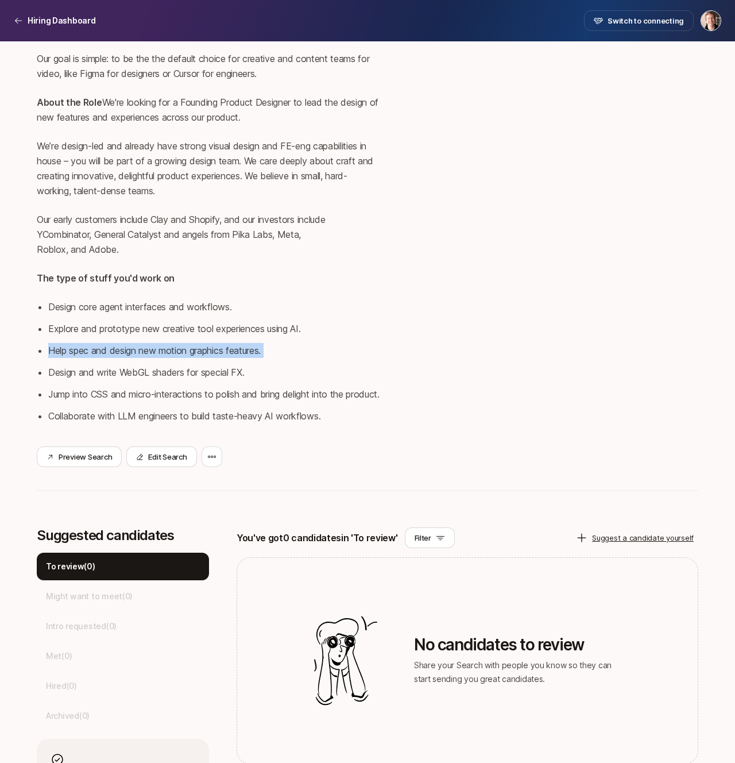
click at [149, 336] on li "Explore and prototype new creative tool experiences using AI." at bounding box center [214, 328] width 332 height 15
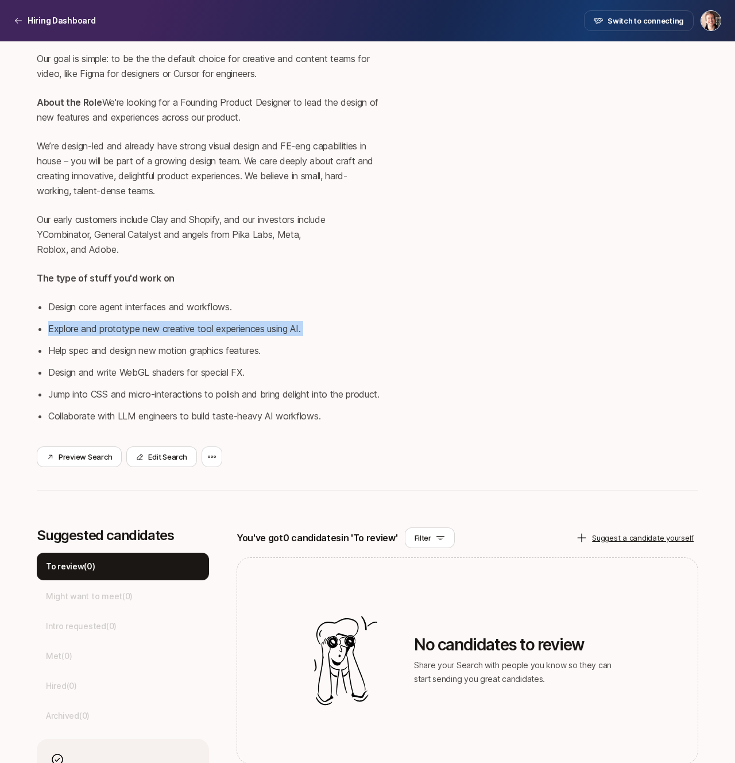
click at [152, 358] on li "Help spec and design new motion graphics features." at bounding box center [214, 350] width 332 height 15
click at [152, 380] on li "Design and write WebGL shaders for special FX." at bounding box center [214, 372] width 332 height 15
click at [154, 401] on li "Jump into CSS and micro-interactions to polish and bring delight into the produ…" at bounding box center [214, 393] width 332 height 15
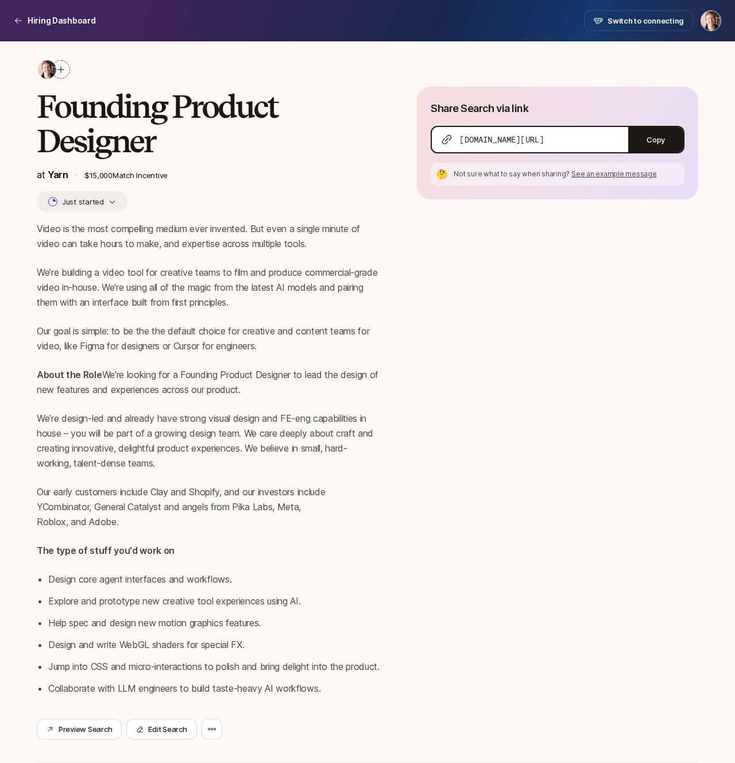
scroll to position [0, 0]
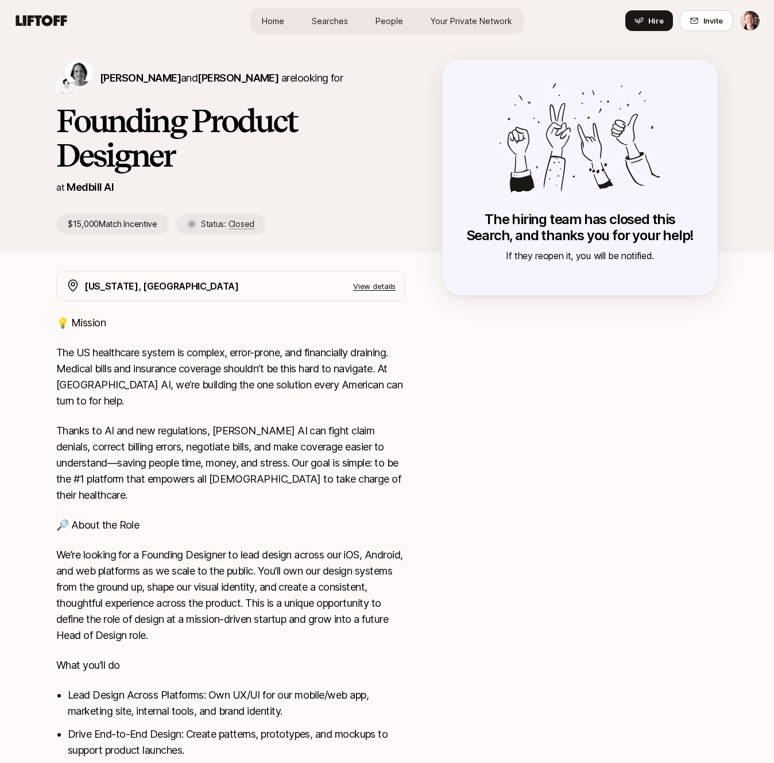
click at [249, 150] on h1 "Founding Product Designer" at bounding box center [230, 137] width 349 height 69
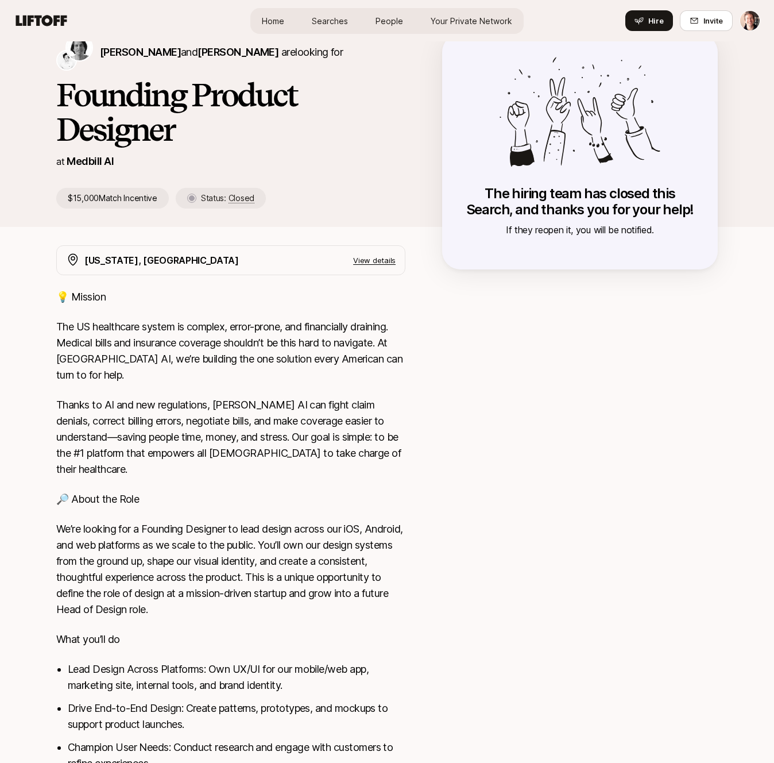
scroll to position [28, 0]
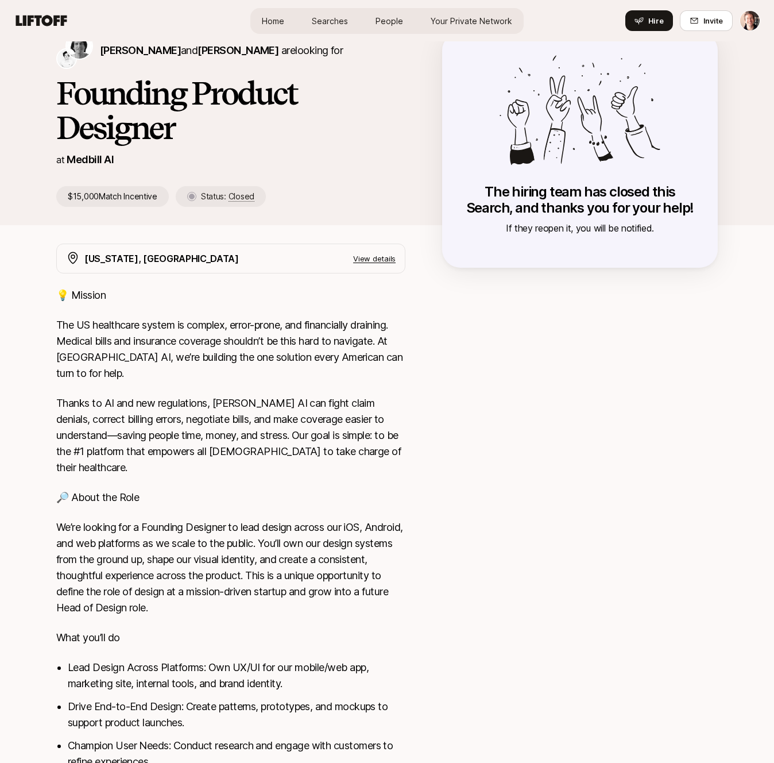
click at [230, 389] on div "💡 Mission The US healthcare system is complex, error-prone, and financially dra…" at bounding box center [230, 593] width 349 height 613
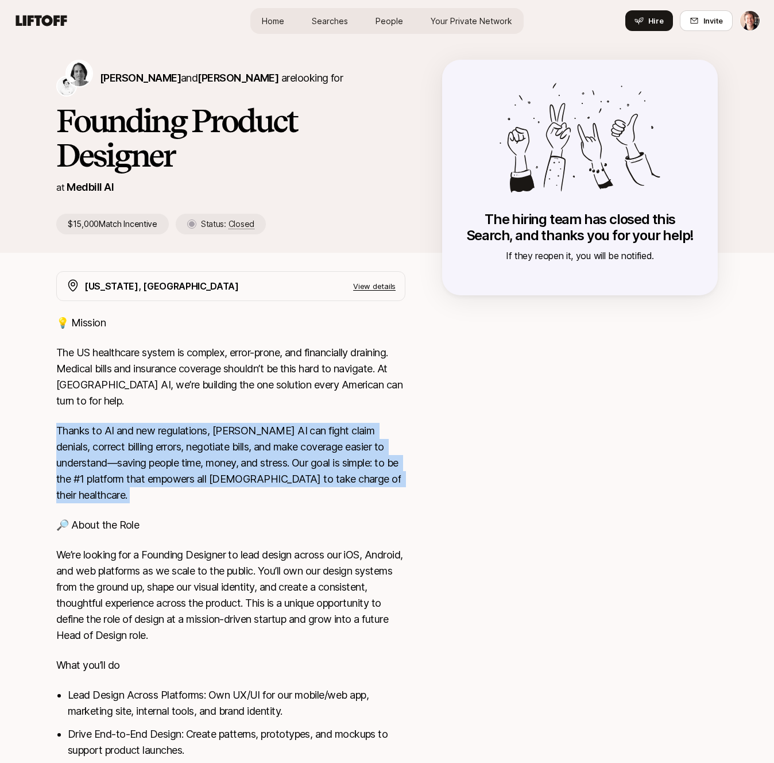
scroll to position [209, 0]
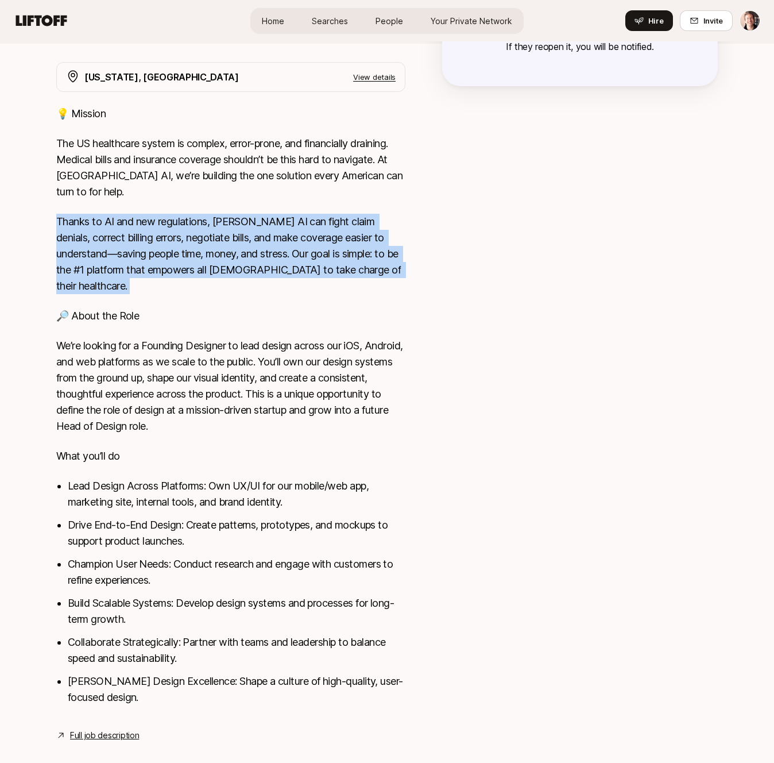
click at [248, 638] on li "Collaborate Strategically: Partner with teams and leadership to balance speed a…" at bounding box center [237, 650] width 338 height 32
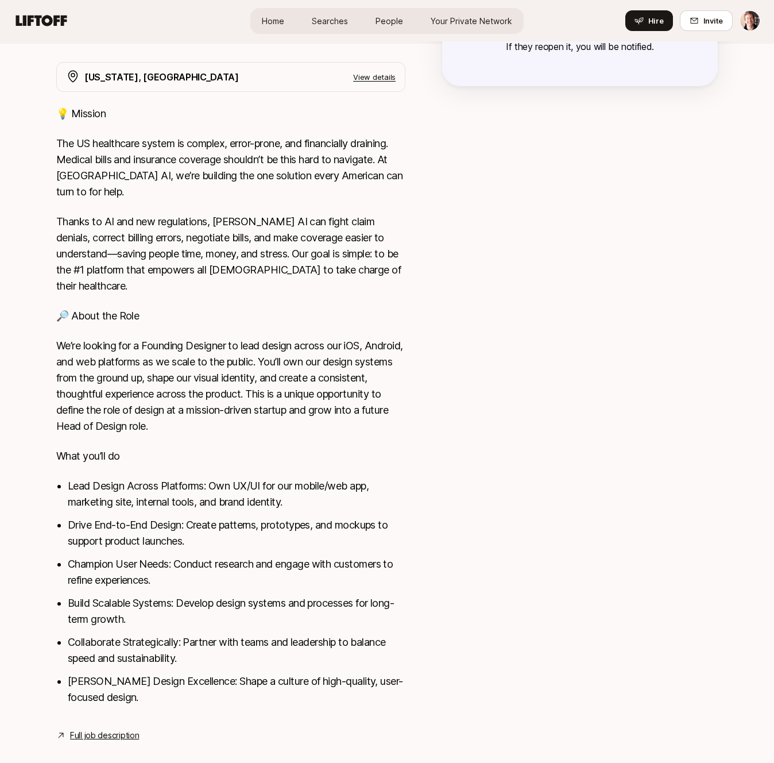
click at [248, 638] on li "Collaborate Strategically: Partner with teams and leadership to balance speed a…" at bounding box center [237, 650] width 338 height 32
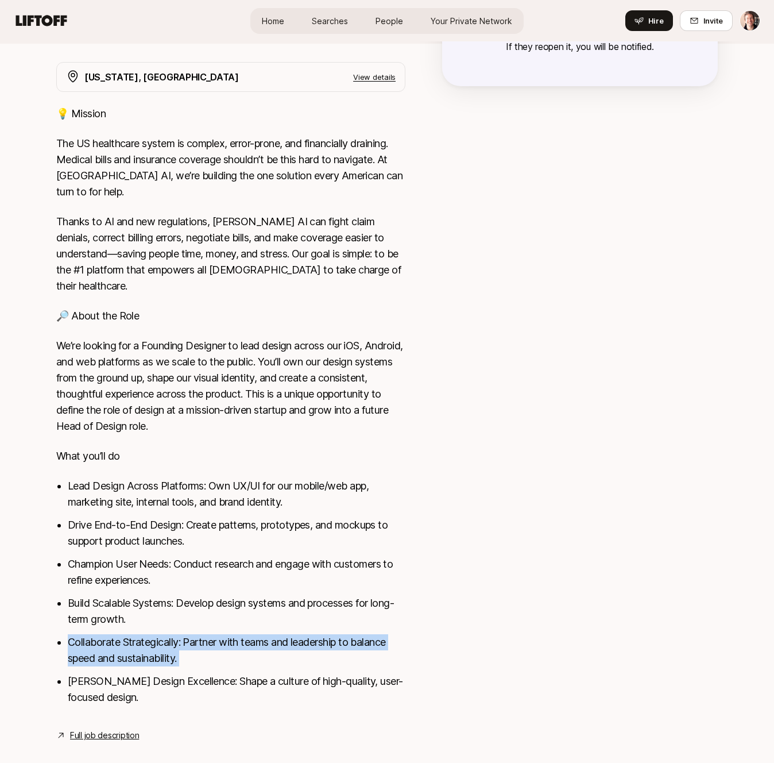
click at [126, 728] on link "Full job description" at bounding box center [104, 735] width 69 height 14
